Goal: Communication & Community: Answer question/provide support

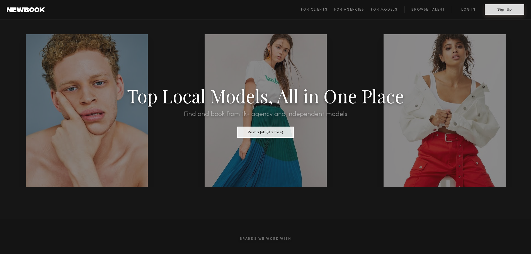
click at [494, 12] on button "Sign Up" at bounding box center [505, 9] width 40 height 11
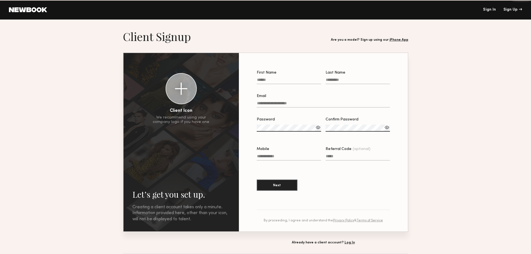
drag, startPoint x: 463, startPoint y: 10, endPoint x: 467, endPoint y: 11, distance: 4.0
click at [464, 11] on div "Sign In Sign Up" at bounding box center [284, 10] width 475 height 4
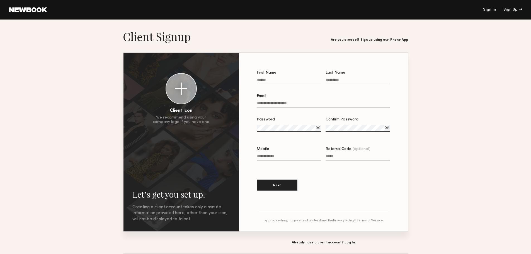
click at [490, 13] on header "Sign In Sign Up" at bounding box center [265, 10] width 531 height 20
drag, startPoint x: 25, startPoint y: 21, endPoint x: 29, endPoint y: 15, distance: 7.0
click at [25, 20] on div "Let’s get you set up. Sign Up Below. Creating a client account takes only a min…" at bounding box center [265, 149] width 531 height 258
drag, startPoint x: 29, startPoint y: 15, endPoint x: 31, endPoint y: 12, distance: 3.6
click at [30, 14] on header "Sign In Sign Up" at bounding box center [265, 10] width 531 height 20
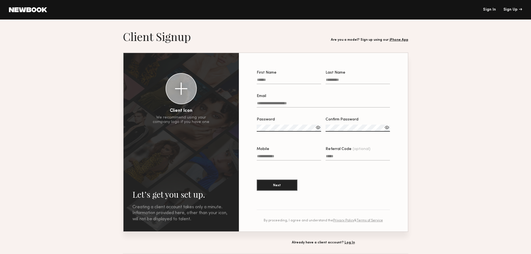
click at [33, 11] on link at bounding box center [28, 9] width 38 height 5
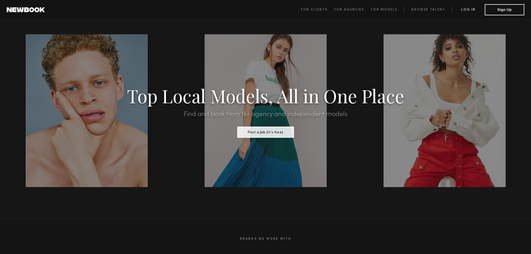
click at [473, 8] on link "Log in" at bounding box center [468, 9] width 33 height 7
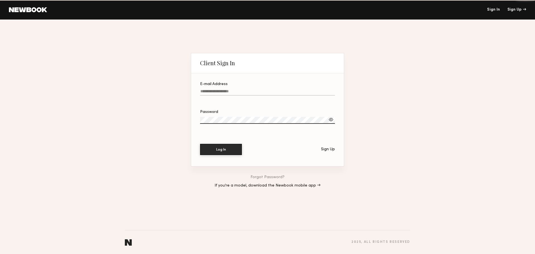
type input "**********"
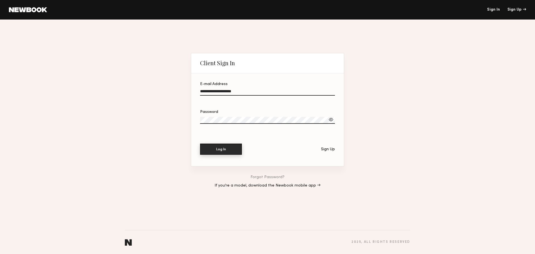
click at [222, 151] on button "Log In" at bounding box center [221, 149] width 42 height 11
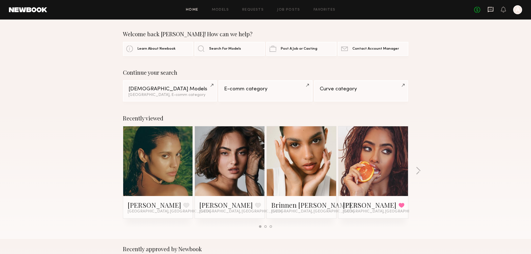
click at [490, 7] on icon at bounding box center [491, 9] width 6 height 5
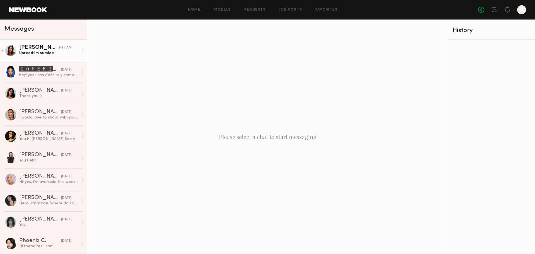
click at [57, 52] on div "Unread: Im outside" at bounding box center [48, 52] width 59 height 5
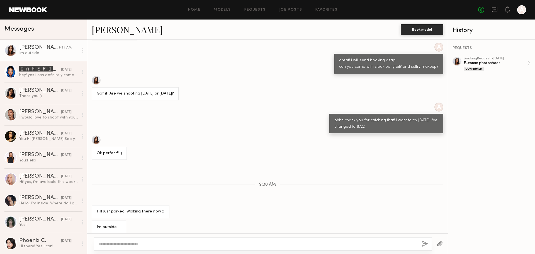
scroll to position [151, 0]
